Goal: Task Accomplishment & Management: Use online tool/utility

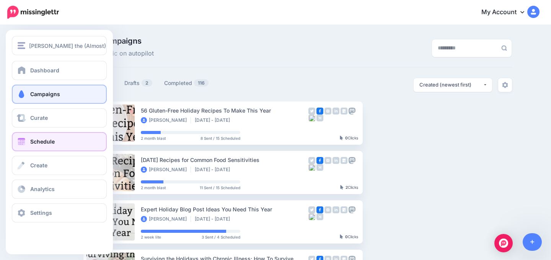
click at [52, 144] on span "Schedule" at bounding box center [42, 141] width 25 height 7
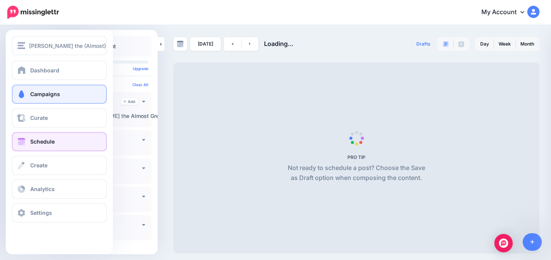
click at [35, 103] on link "Campaigns" at bounding box center [59, 94] width 95 height 19
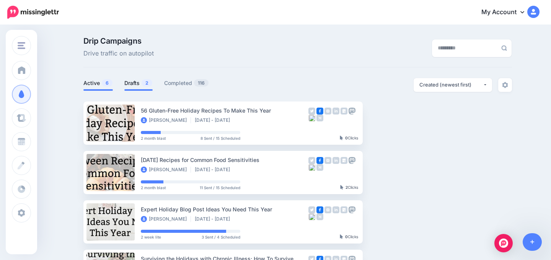
click at [145, 84] on span "2" at bounding box center [147, 82] width 11 height 7
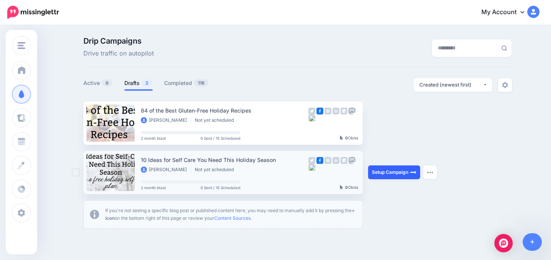
click at [380, 171] on link "Setup Campaign" at bounding box center [394, 172] width 52 height 14
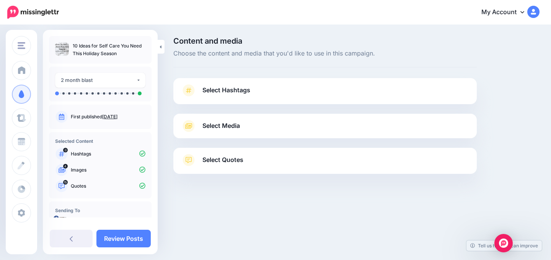
click at [219, 98] on link "Select Hashtags" at bounding box center [325, 94] width 288 height 20
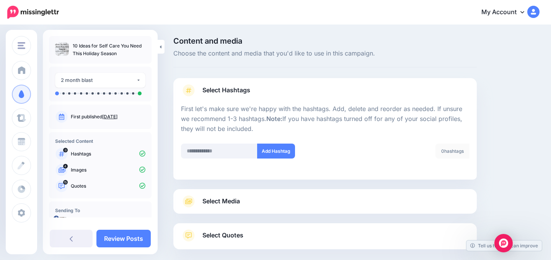
click at [323, 95] on link "Select Hashtags" at bounding box center [325, 94] width 288 height 20
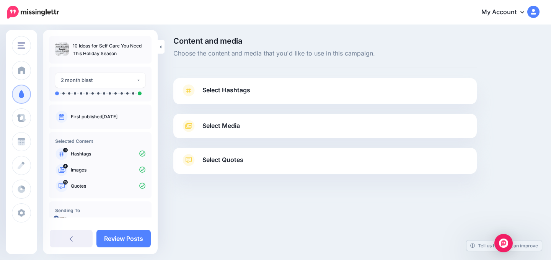
click at [292, 121] on link "Select Media" at bounding box center [325, 126] width 288 height 12
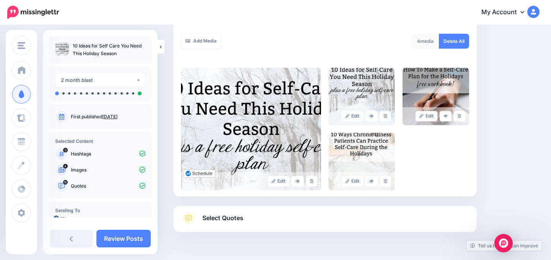
scroll to position [154, 0]
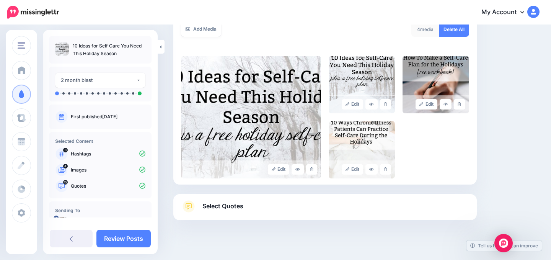
click at [262, 208] on link "Select Quotes" at bounding box center [325, 210] width 288 height 20
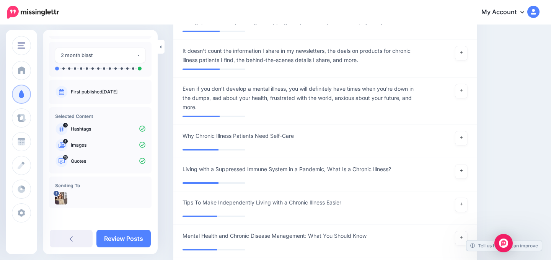
scroll to position [1209, 0]
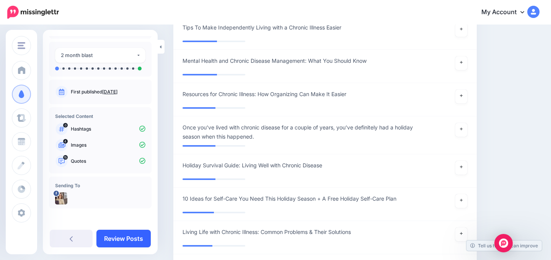
click at [118, 240] on link "Review Posts" at bounding box center [123, 239] width 54 height 18
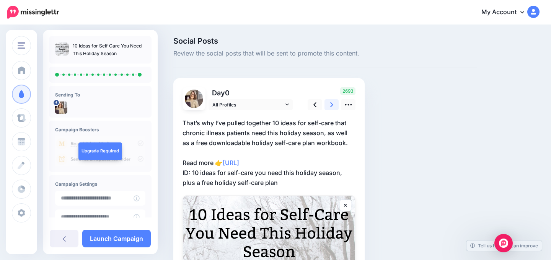
click at [331, 105] on icon at bounding box center [331, 105] width 3 height 8
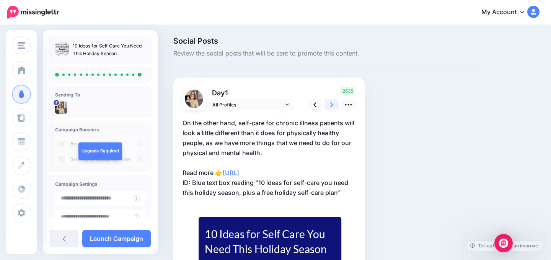
click at [331, 105] on icon at bounding box center [331, 105] width 3 height 8
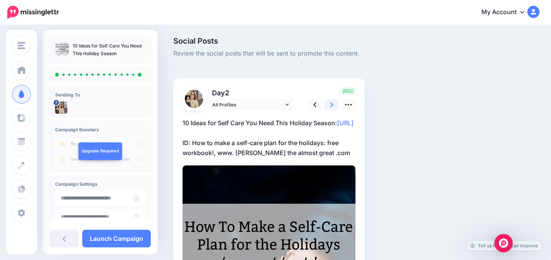
click at [331, 105] on icon at bounding box center [331, 105] width 3 height 8
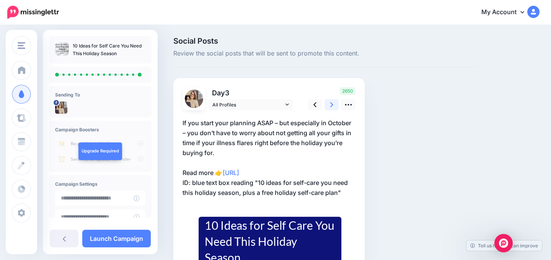
click at [332, 105] on icon at bounding box center [331, 105] width 3 height 8
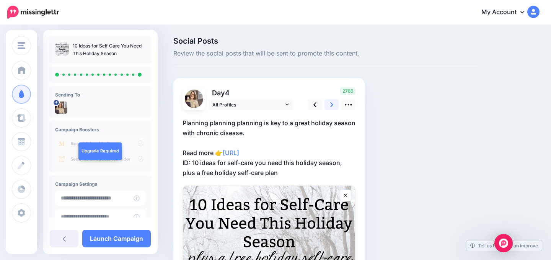
click at [332, 105] on icon at bounding box center [331, 105] width 3 height 8
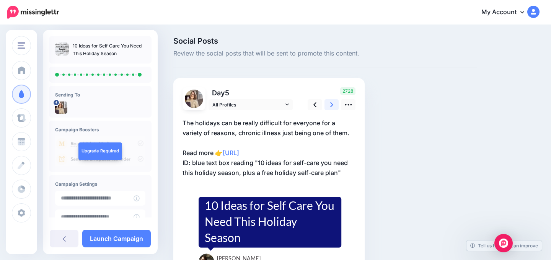
scroll to position [49, 0]
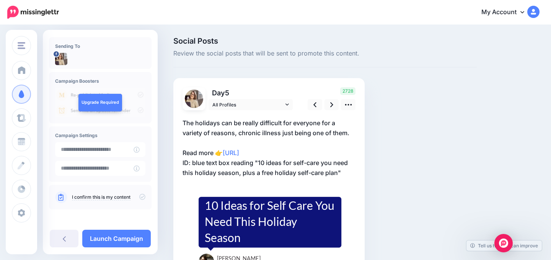
click at [139, 195] on icon at bounding box center [142, 197] width 6 height 6
click at [126, 243] on link "Launch Campaign" at bounding box center [116, 239] width 69 height 18
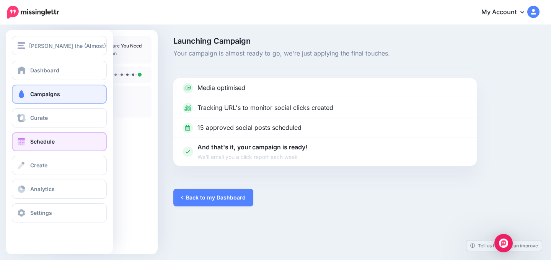
click at [20, 144] on span at bounding box center [21, 142] width 10 height 8
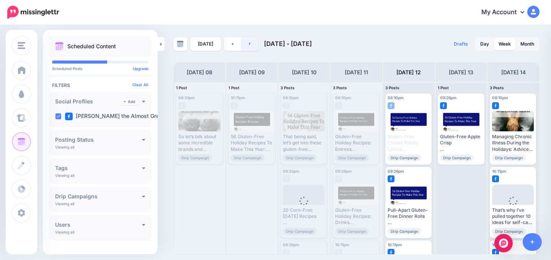
click at [246, 40] on link at bounding box center [250, 44] width 17 height 14
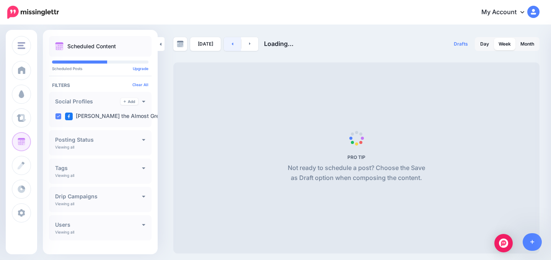
click at [227, 42] on link at bounding box center [232, 44] width 17 height 14
